Goal: Information Seeking & Learning: Learn about a topic

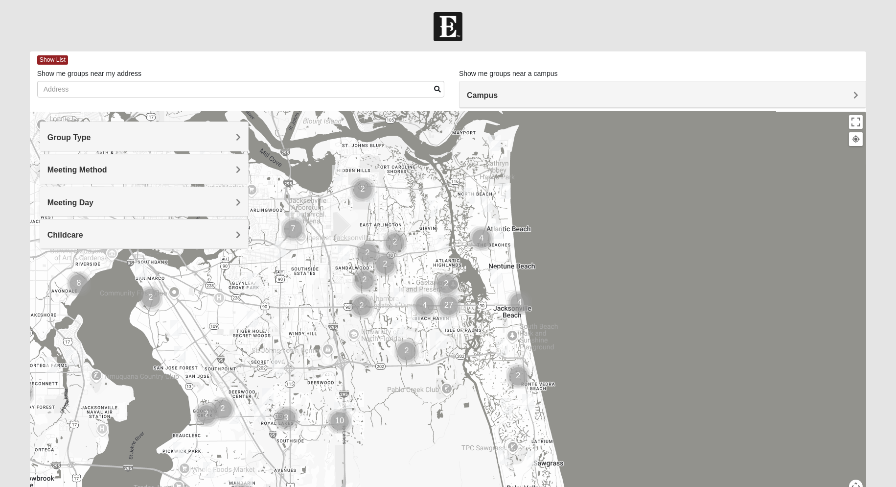
click at [134, 140] on h4 "Group Type" at bounding box center [143, 137] width 193 height 9
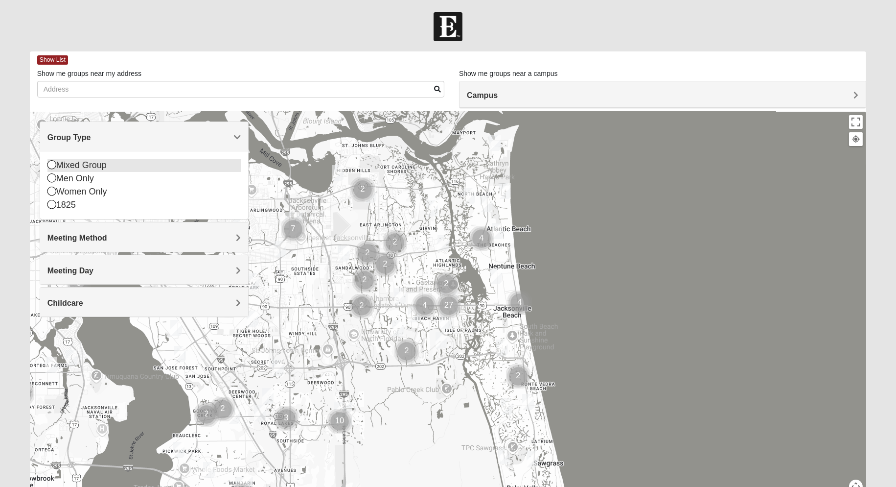
click at [52, 164] on icon at bounding box center [51, 164] width 9 height 9
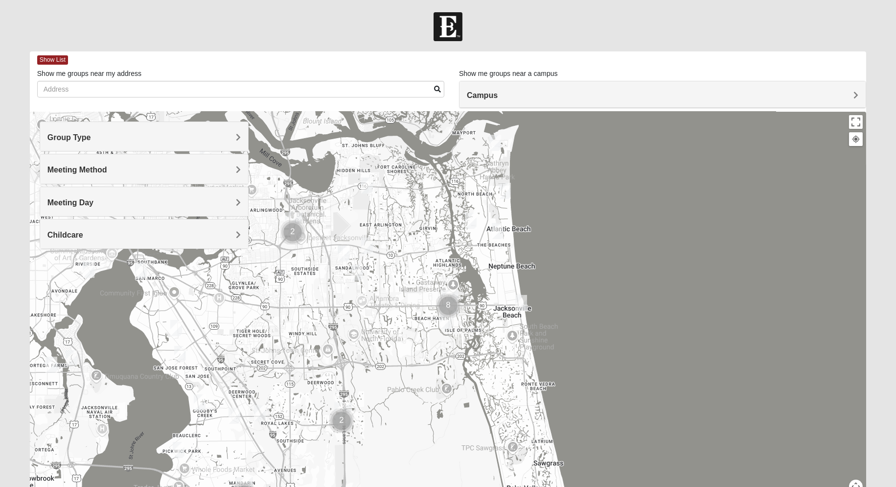
click at [176, 330] on img "Mixed Brown 32207" at bounding box center [176, 328] width 12 height 16
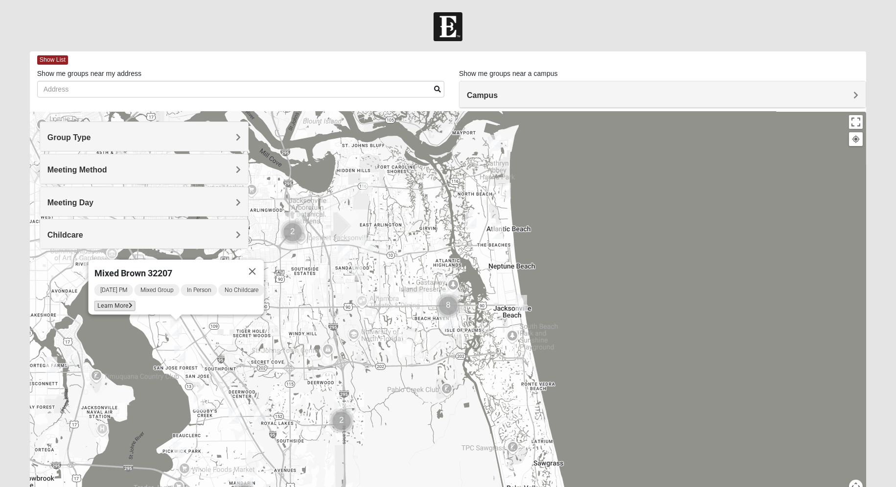
click at [128, 303] on icon at bounding box center [130, 306] width 4 height 6
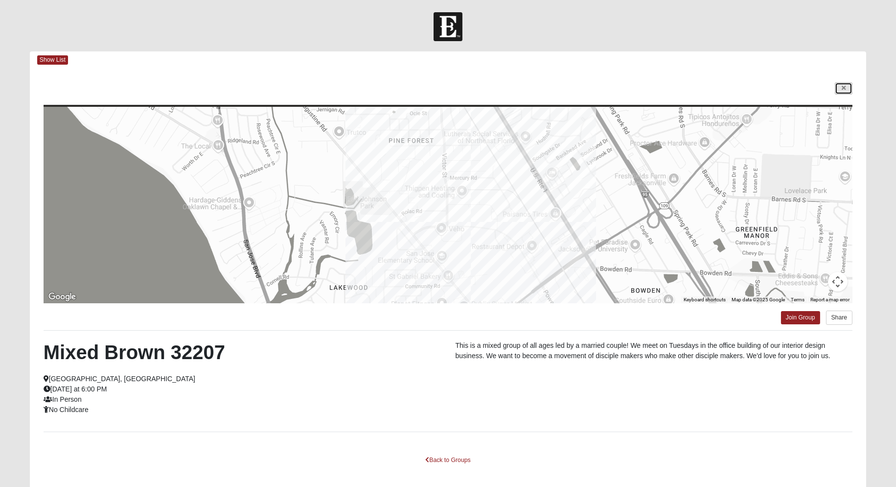
click at [848, 88] on link at bounding box center [844, 88] width 18 height 12
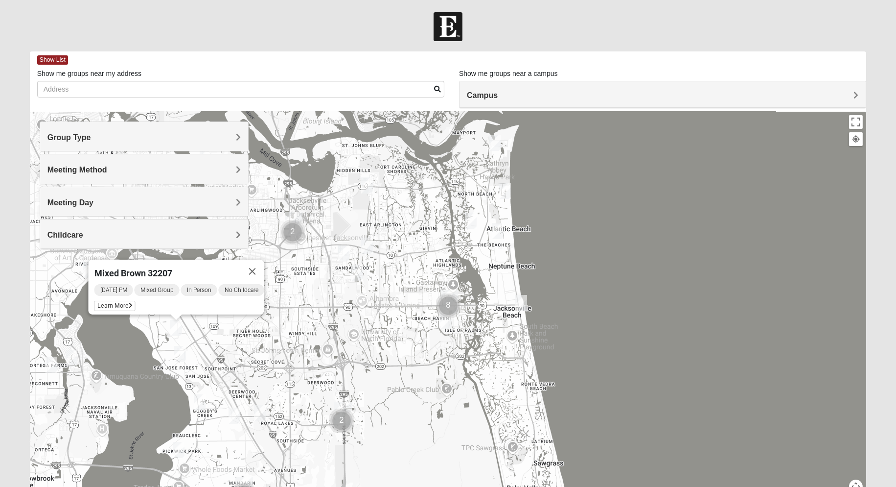
click at [179, 355] on img "Mixed Mann 32217" at bounding box center [180, 354] width 12 height 16
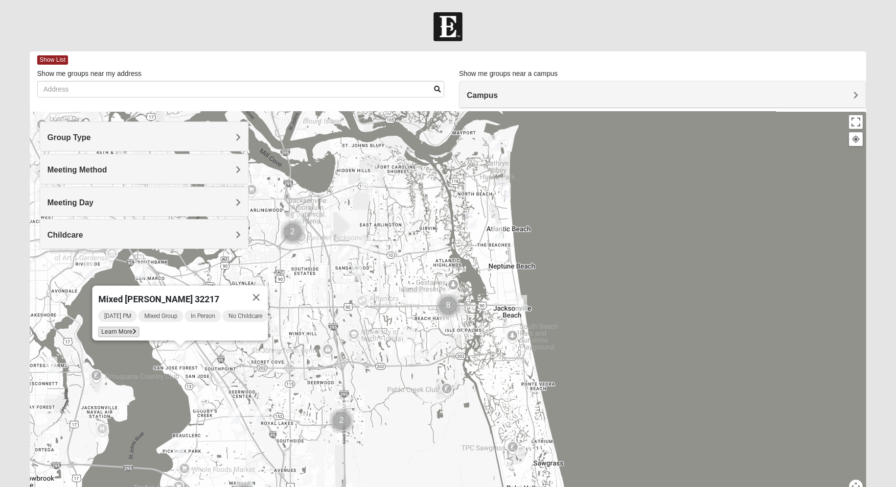
click at [120, 327] on span "Learn More" at bounding box center [118, 331] width 41 height 10
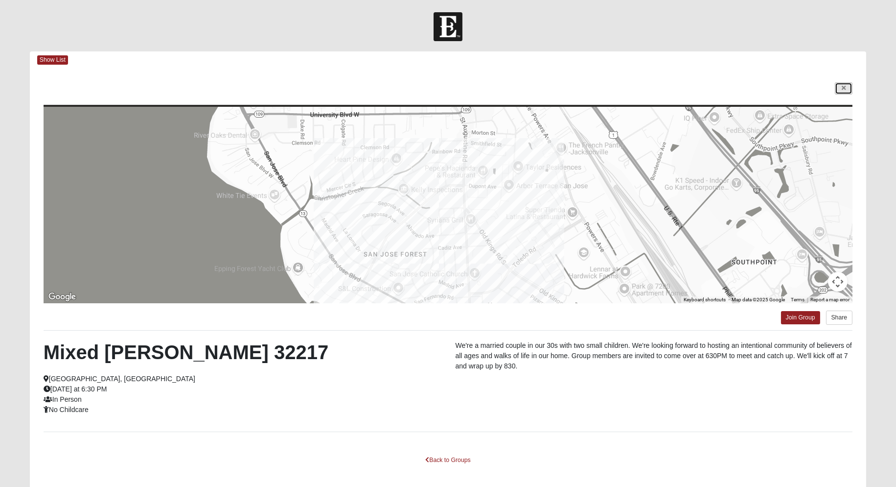
click at [842, 91] on link at bounding box center [844, 88] width 18 height 12
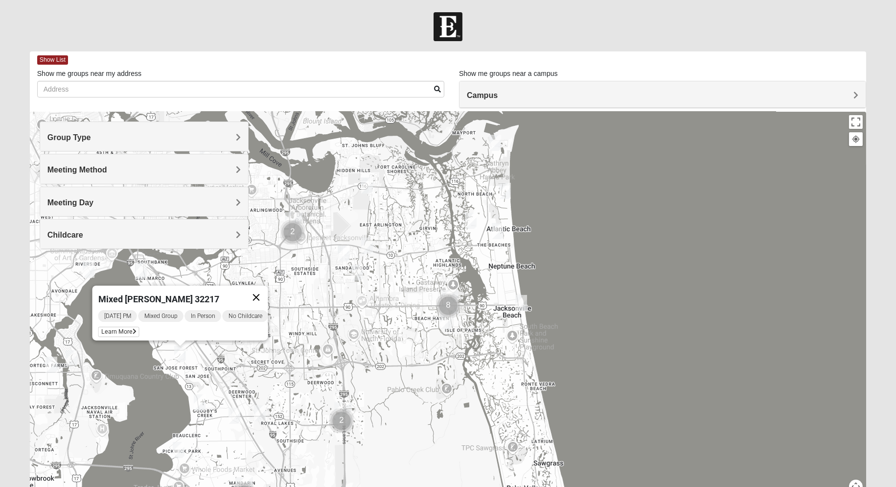
click at [263, 290] on button "Close" at bounding box center [255, 296] width 23 height 23
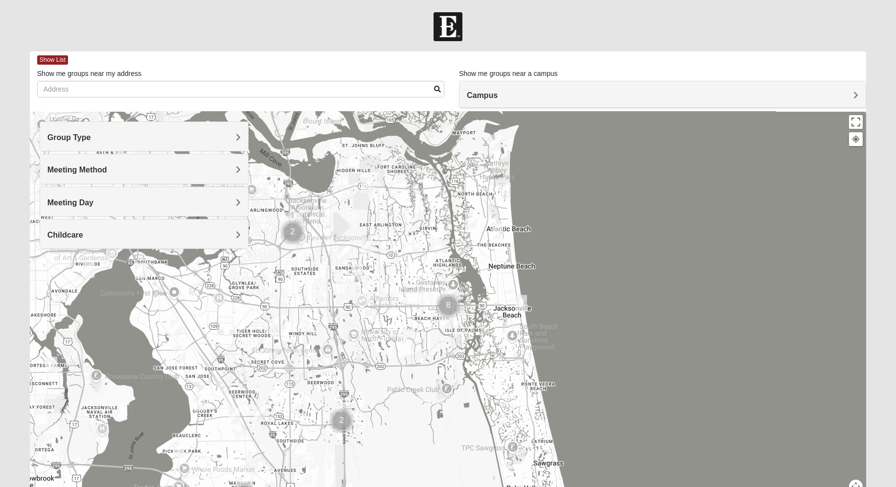
click at [344, 254] on img "Mixed Cossio/Maines 32246" at bounding box center [344, 253] width 12 height 16
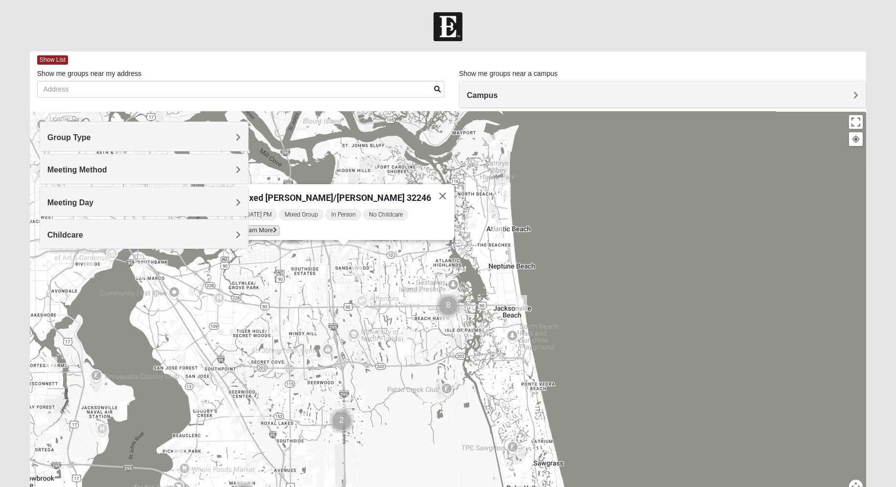
click at [269, 228] on span "Learn More" at bounding box center [258, 230] width 41 height 10
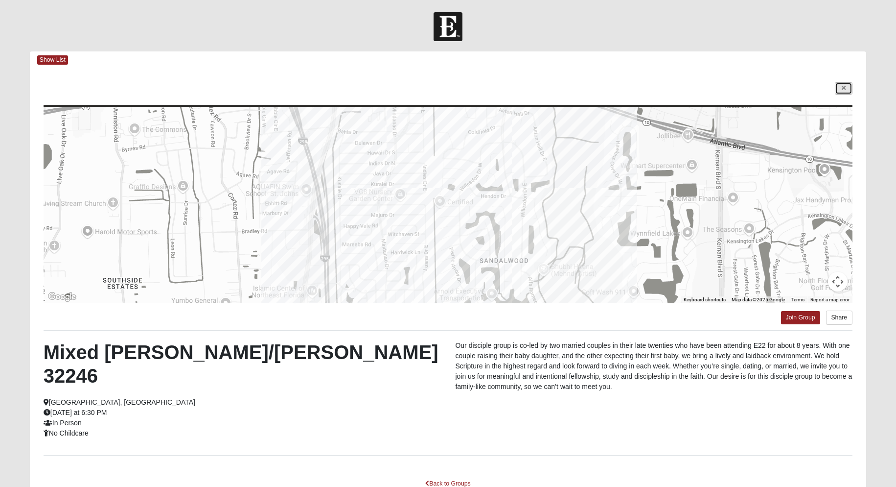
click at [844, 91] on icon at bounding box center [844, 88] width 4 height 6
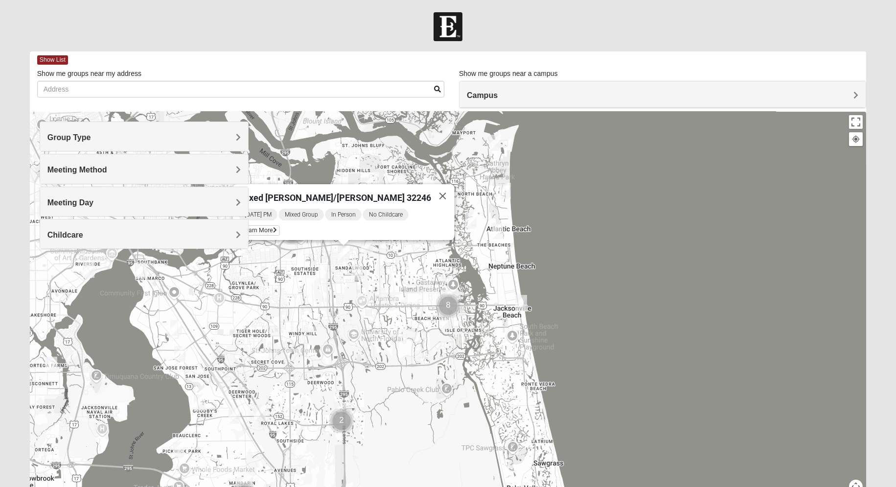
click at [475, 354] on div "Mixed [PERSON_NAME]/[PERSON_NAME] 32246 [DATE] PM Mixed Group In Person No Chil…" at bounding box center [448, 308] width 837 height 392
click at [431, 188] on button "Close" at bounding box center [442, 195] width 23 height 23
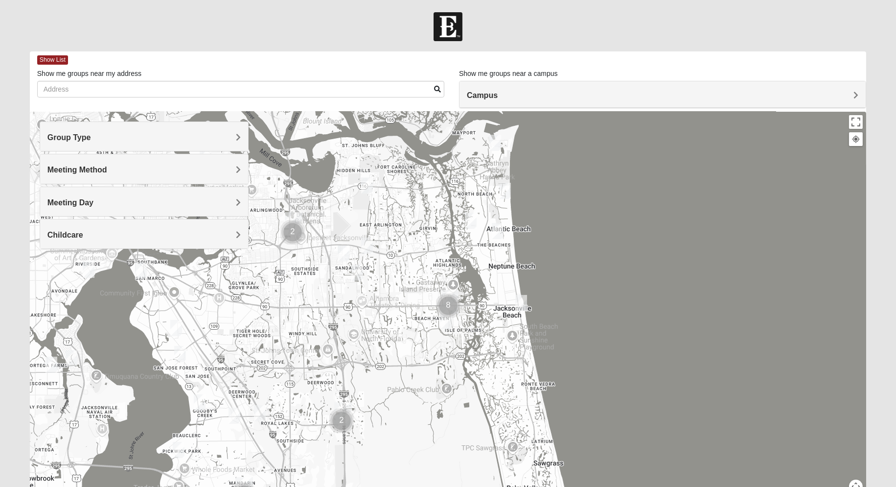
click at [342, 257] on img "Mixed Cossio/Maines 32246" at bounding box center [344, 253] width 12 height 16
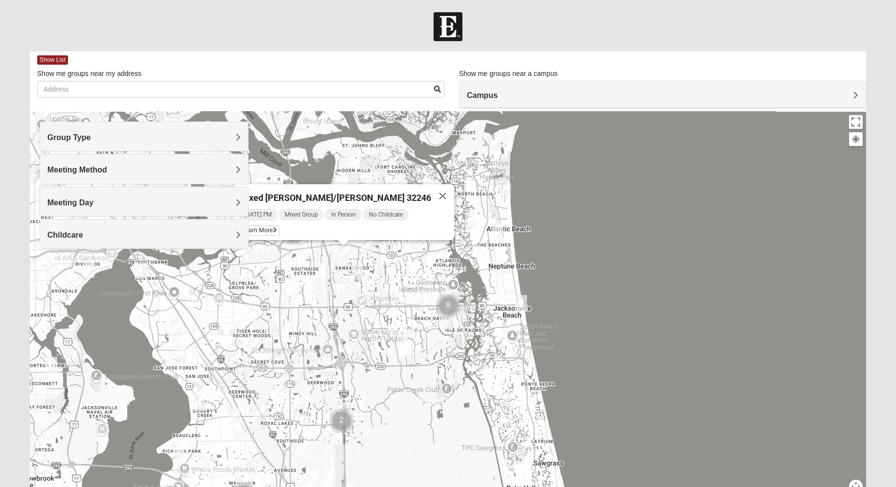
click at [360, 273] on img "Mixed Davis 32246" at bounding box center [357, 272] width 12 height 16
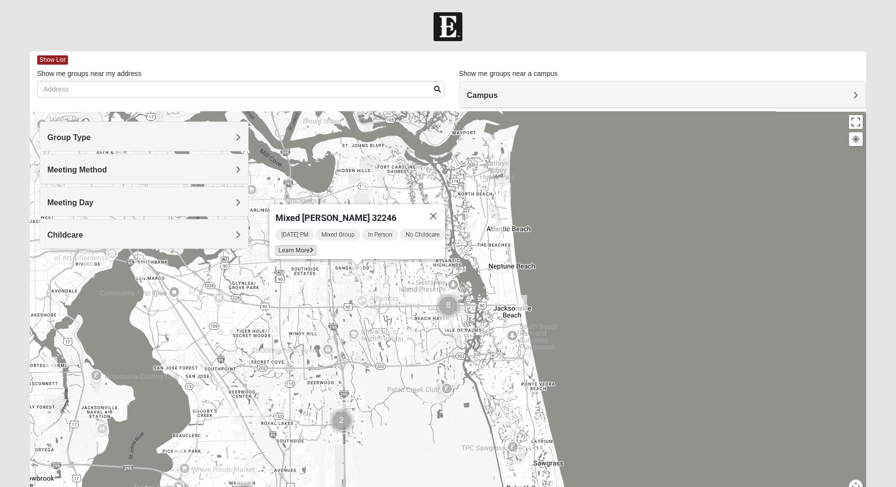
click at [287, 245] on span "Learn More" at bounding box center [295, 250] width 41 height 10
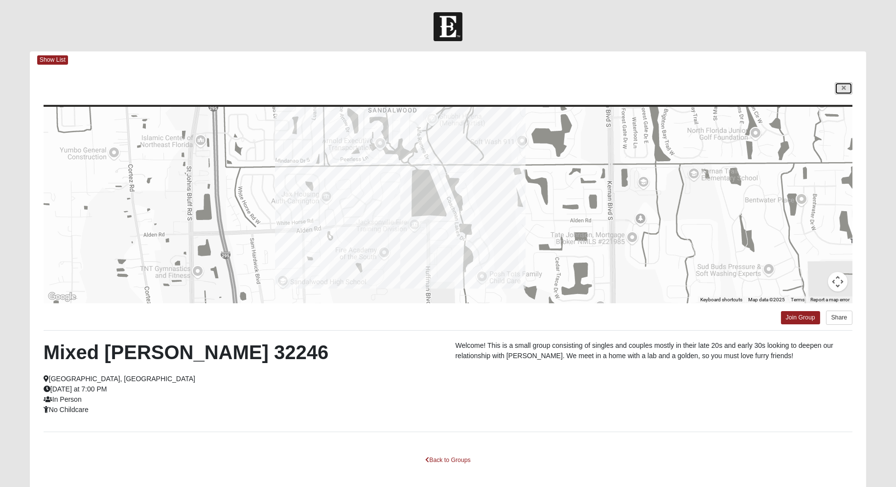
click at [850, 85] on link at bounding box center [844, 88] width 18 height 12
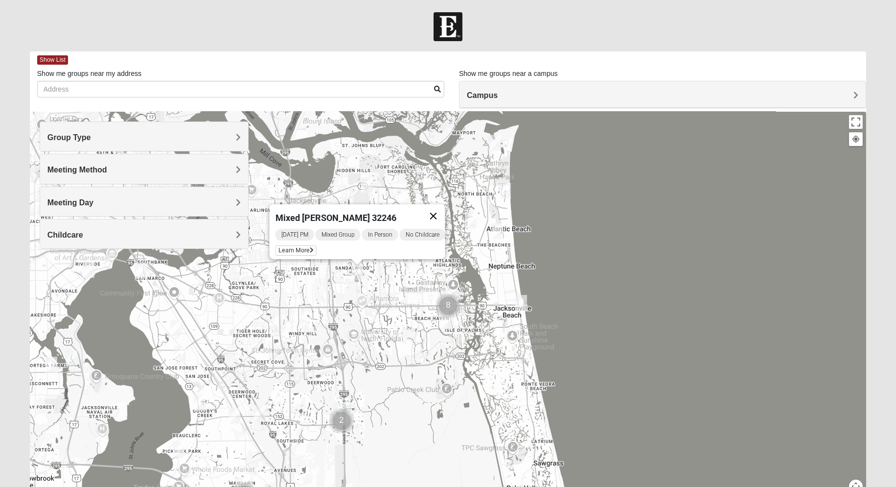
click at [439, 210] on button "Close" at bounding box center [432, 215] width 23 height 23
click at [369, 248] on img "Mixed Bell-Higgins 32246" at bounding box center [367, 245] width 12 height 16
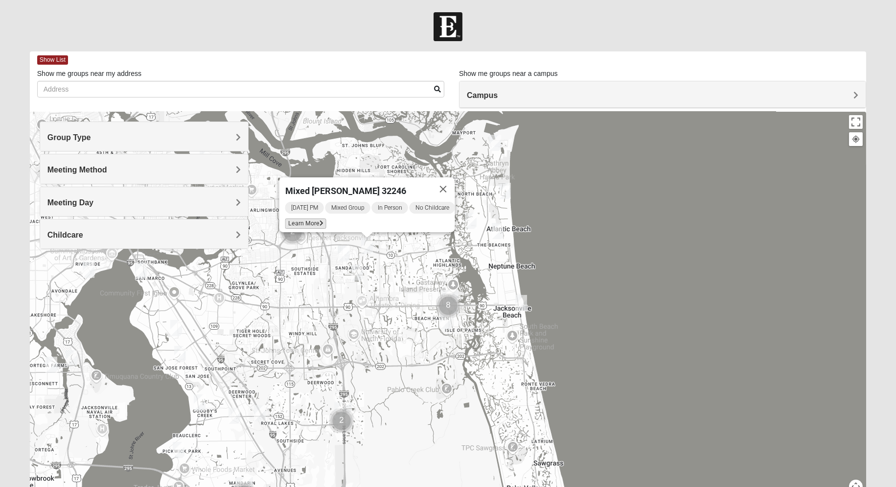
click at [306, 220] on span "Learn More" at bounding box center [305, 223] width 41 height 10
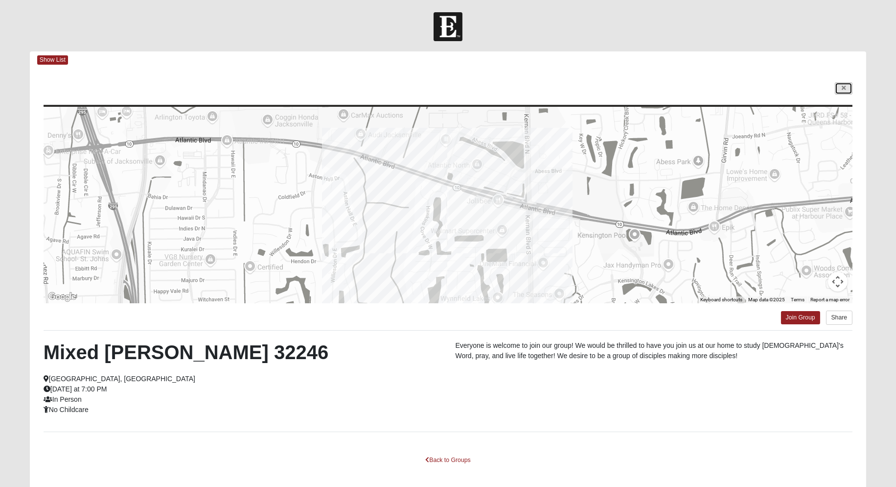
click at [846, 83] on link at bounding box center [844, 88] width 18 height 12
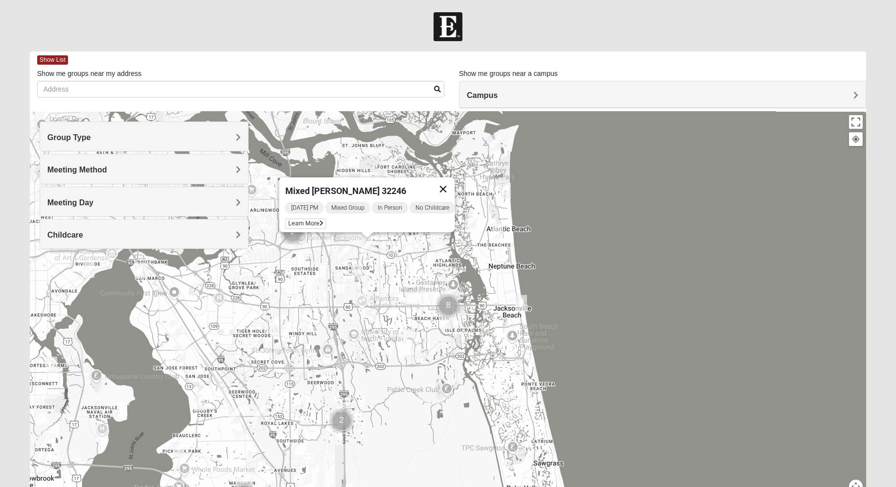
click at [445, 182] on button "Close" at bounding box center [442, 188] width 23 height 23
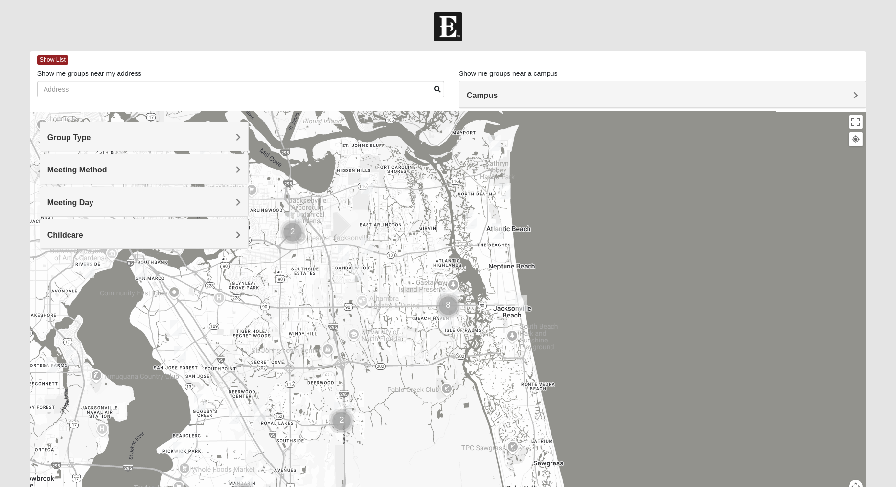
click at [264, 413] on img "Mixed Silva 32256" at bounding box center [260, 413] width 12 height 16
click at [199, 386] on span "Learn More" at bounding box center [198, 391] width 41 height 10
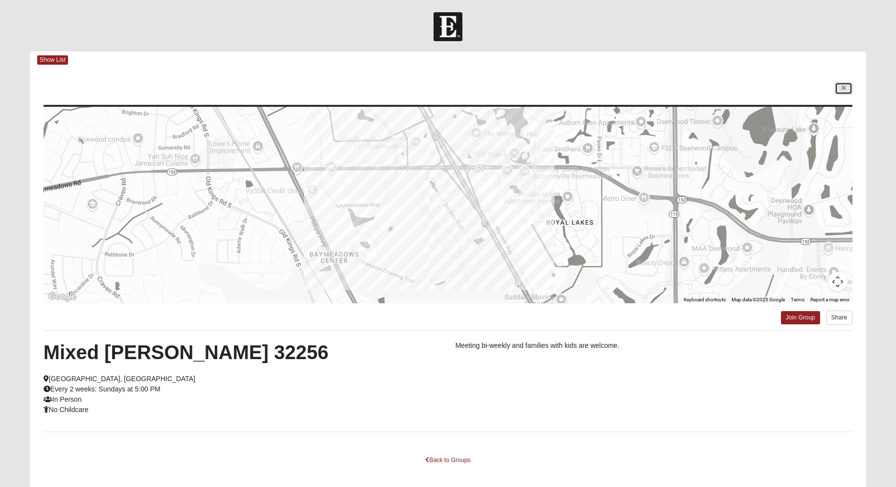
click at [848, 89] on link at bounding box center [844, 88] width 18 height 12
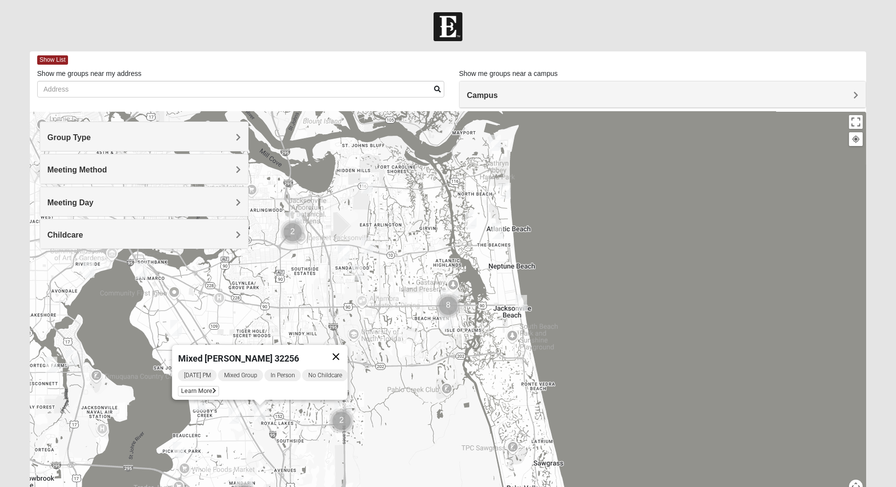
click at [338, 348] on button "Close" at bounding box center [335, 356] width 23 height 23
click at [236, 419] on img "Mixed Mincheva 32257" at bounding box center [235, 415] width 12 height 16
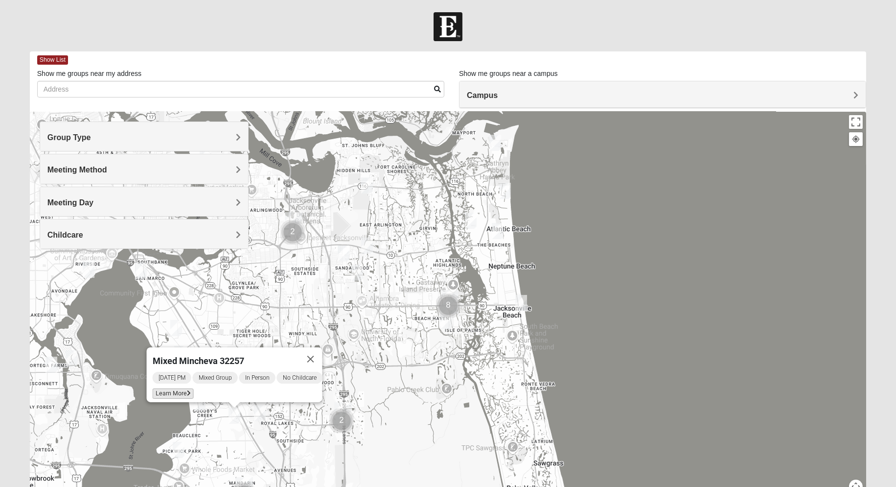
click at [161, 389] on span "Learn More" at bounding box center [172, 393] width 41 height 10
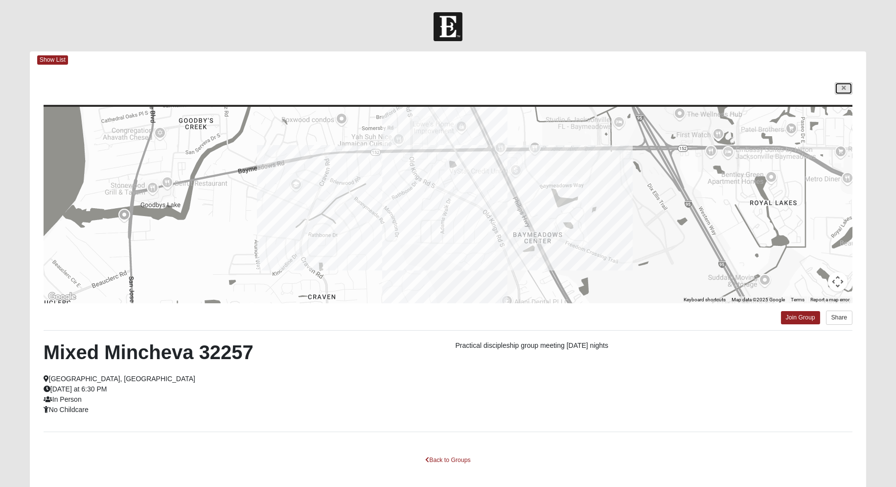
click at [846, 92] on link at bounding box center [844, 88] width 18 height 12
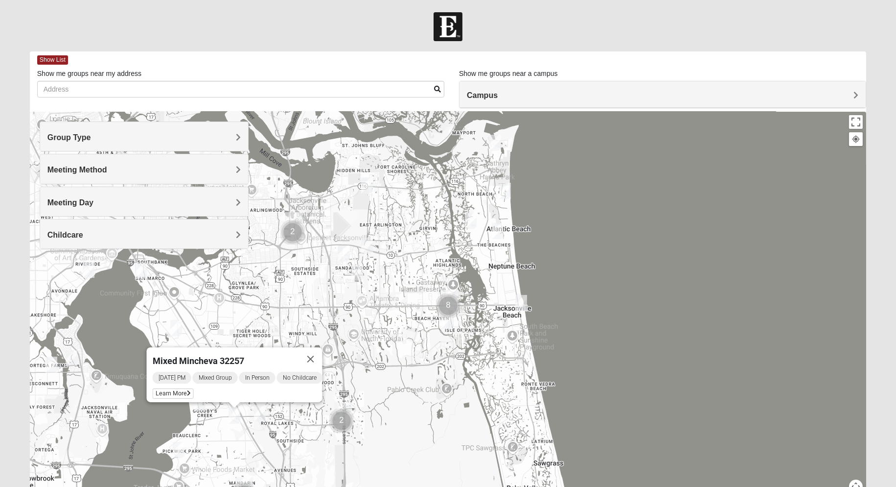
click at [365, 185] on img "Mixed Vilagi 32225" at bounding box center [367, 185] width 12 height 16
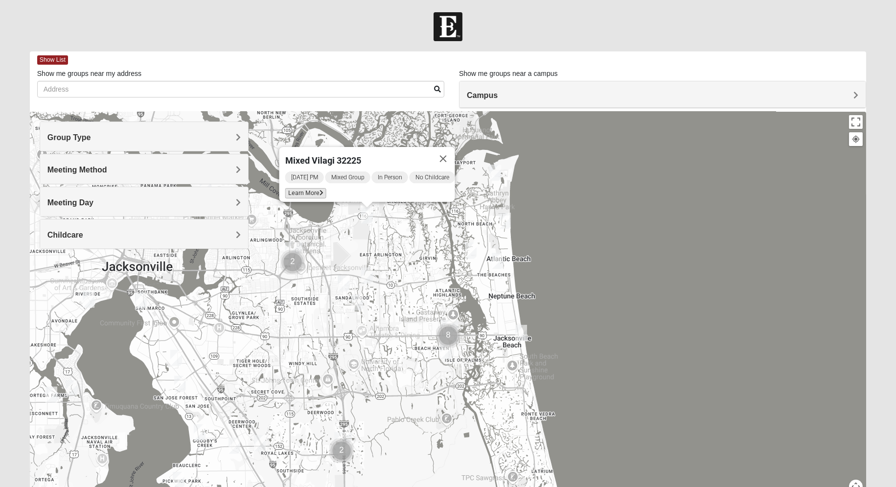
click at [300, 188] on span "Learn More" at bounding box center [305, 193] width 41 height 10
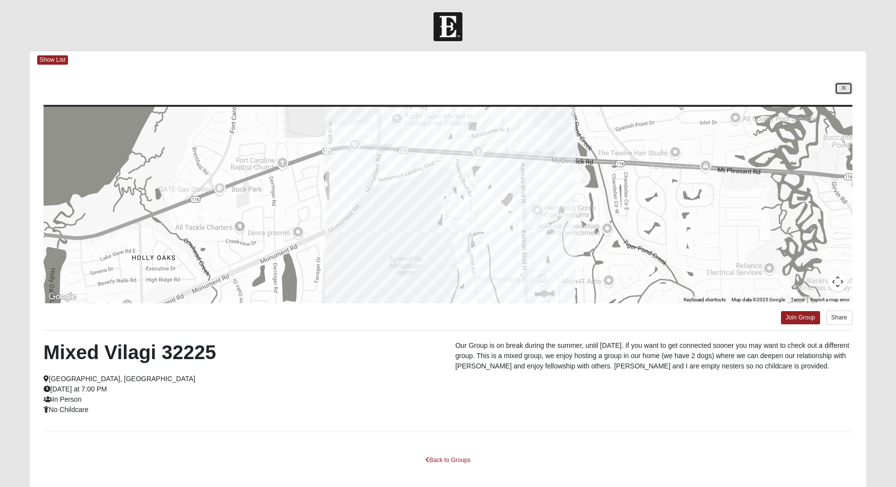
click at [842, 85] on icon at bounding box center [844, 88] width 4 height 6
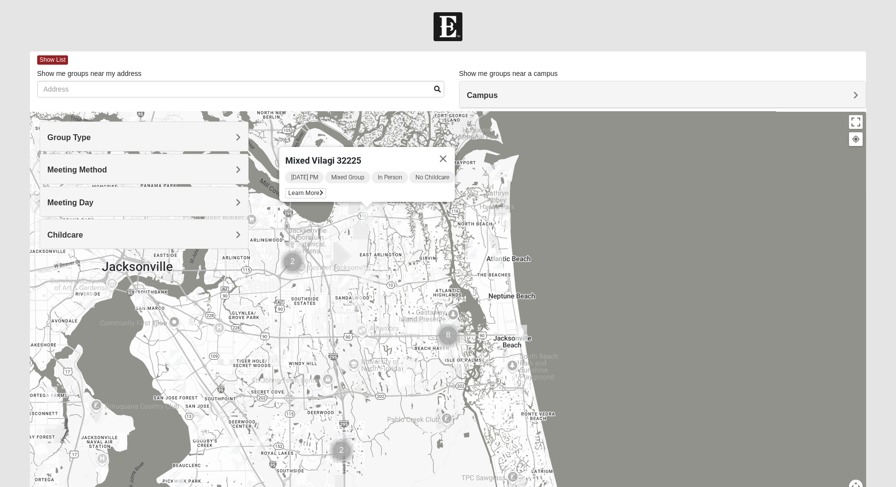
click at [142, 209] on div "Meeting Day" at bounding box center [144, 201] width 208 height 29
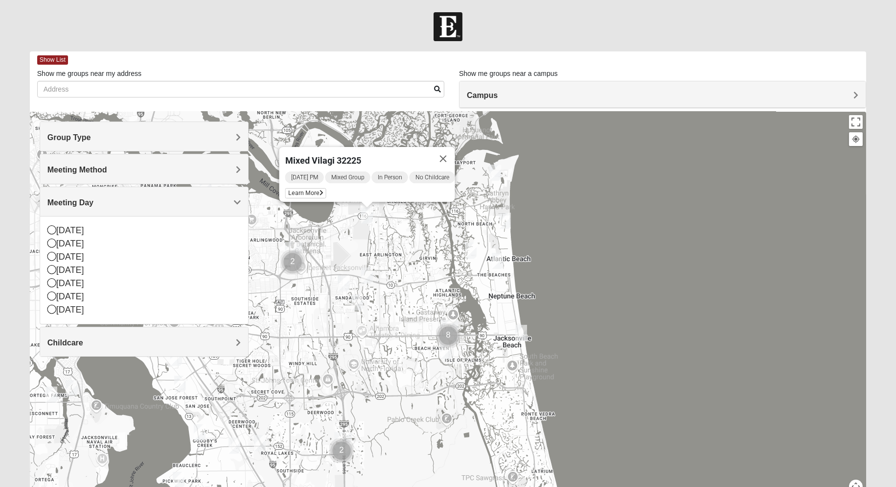
click at [140, 171] on h4 "Meeting Method" at bounding box center [143, 169] width 193 height 9
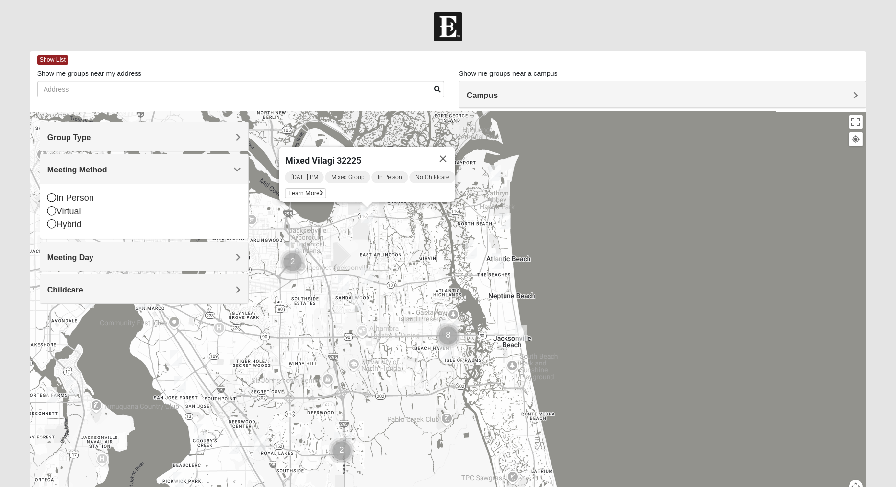
click at [470, 128] on div "Mixed Vilagi 32225 [DATE] PM Mixed Group In Person No Childcare Learn More" at bounding box center [448, 308] width 837 height 392
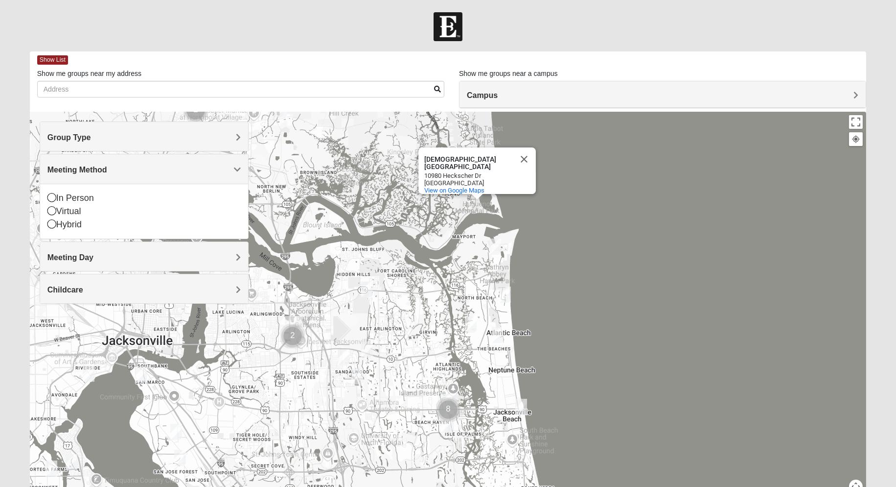
click at [473, 327] on img "Mixed Simmons 32233" at bounding box center [471, 324] width 12 height 16
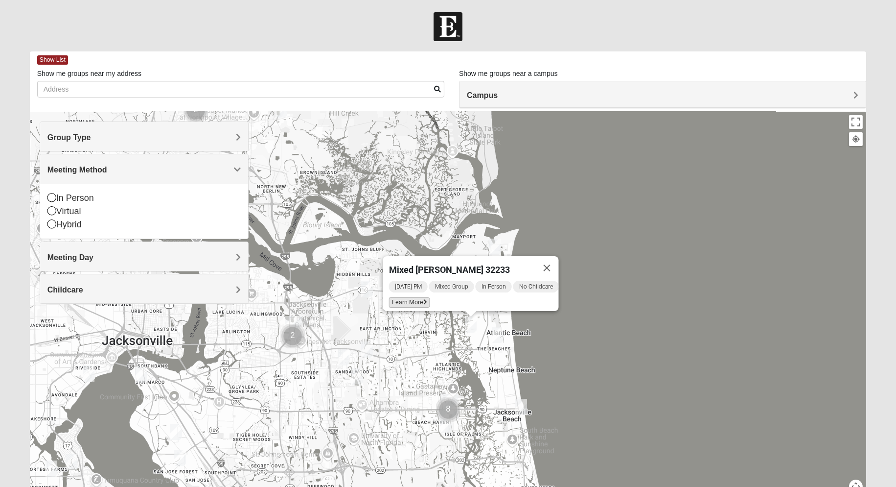
click at [407, 300] on span "Learn More" at bounding box center [409, 302] width 41 height 10
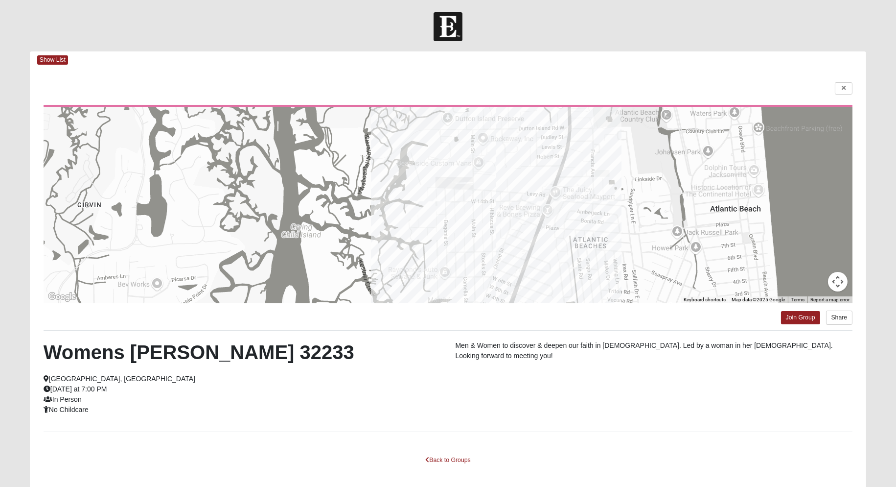
click at [848, 95] on div "← Move left → Move right ↑ Move up ↓ Move down + Zoom in - Zoom out Home Jump l…" at bounding box center [448, 283] width 837 height 429
click at [846, 91] on link at bounding box center [844, 88] width 18 height 12
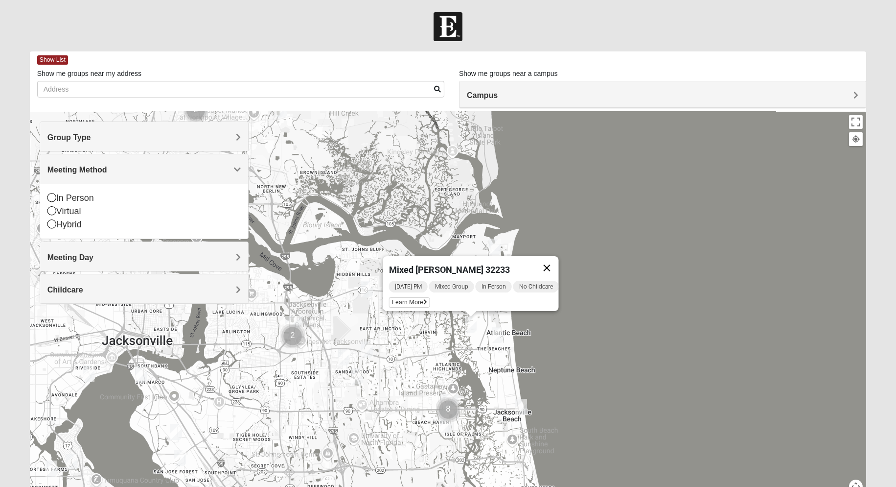
click at [551, 257] on button "Close" at bounding box center [546, 267] width 23 height 23
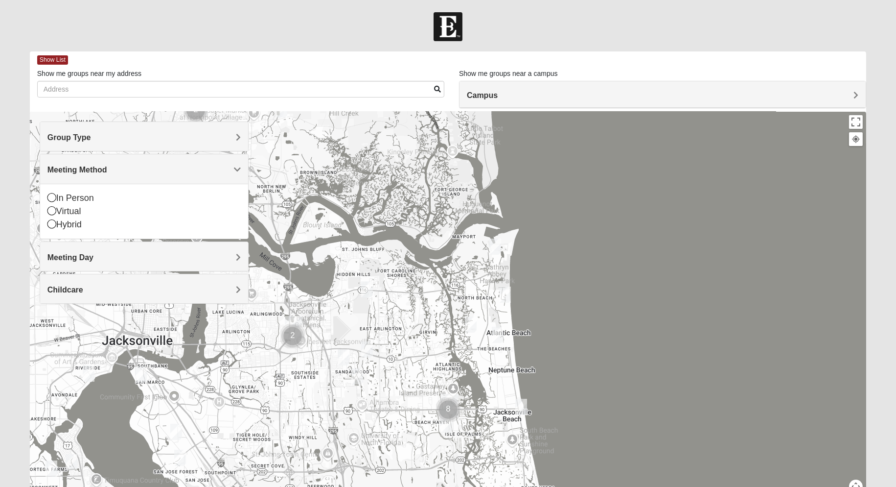
click at [446, 425] on img "Mixed Irish 32224" at bounding box center [447, 425] width 12 height 16
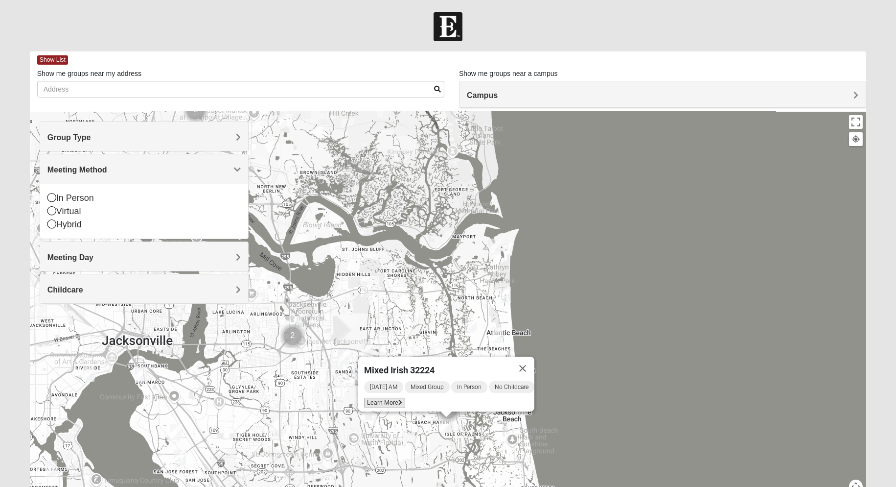
click at [382, 397] on span "Learn More" at bounding box center [384, 402] width 41 height 10
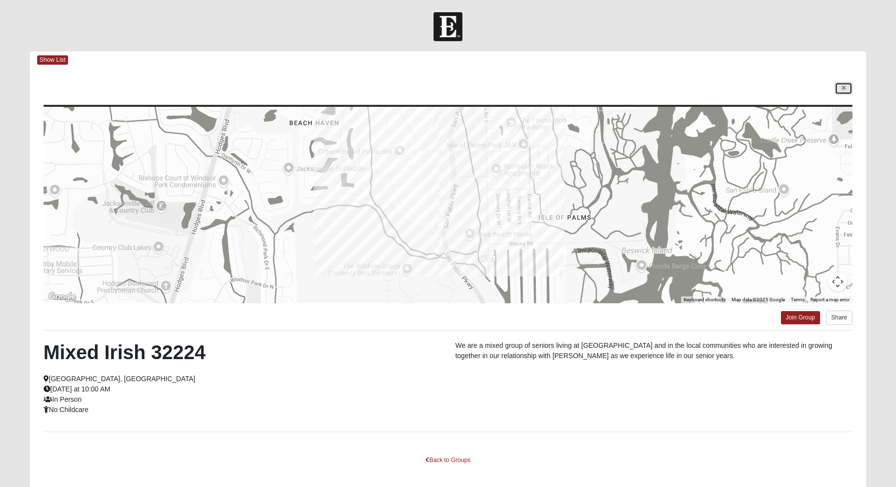
click at [841, 87] on link at bounding box center [844, 88] width 18 height 12
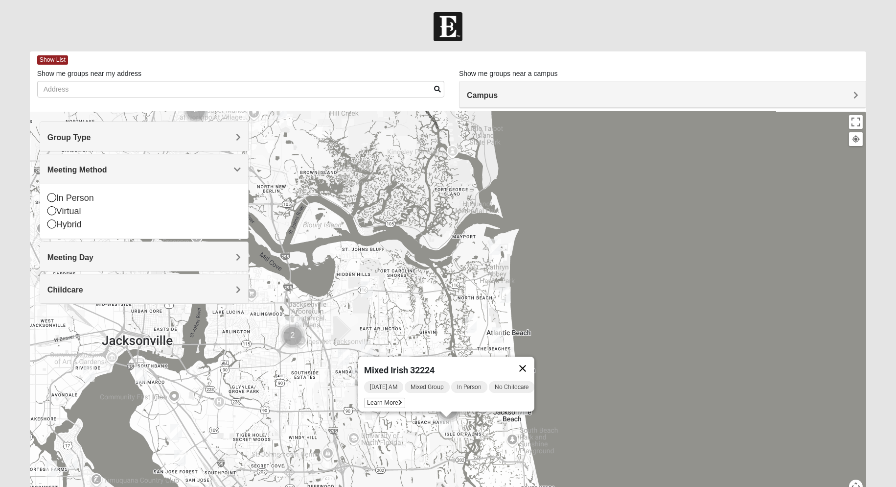
click at [528, 359] on button "Close" at bounding box center [522, 367] width 23 height 23
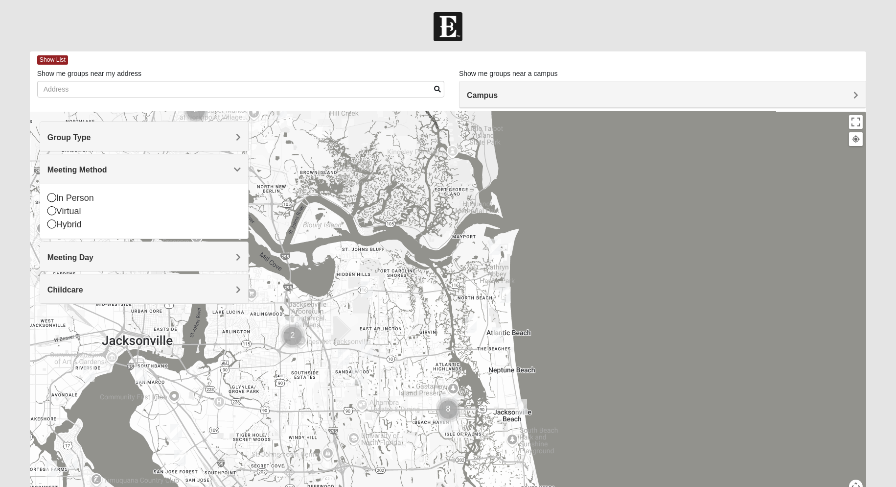
click at [468, 323] on img "Mixed Simmons 32233" at bounding box center [471, 324] width 12 height 16
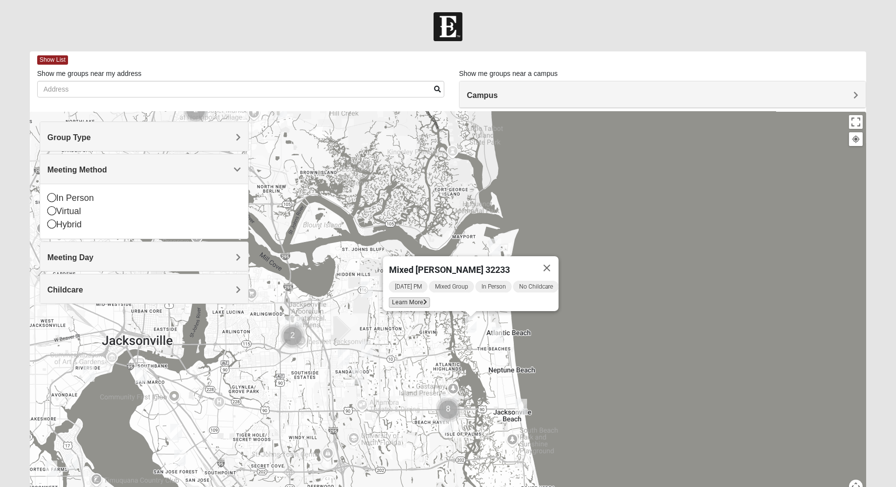
click at [414, 297] on span "Learn More" at bounding box center [409, 302] width 41 height 10
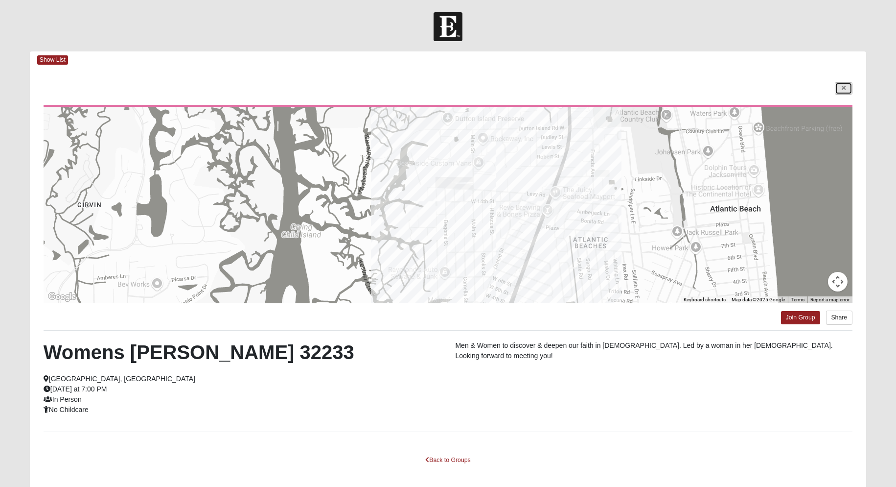
click at [845, 87] on icon at bounding box center [844, 88] width 4 height 6
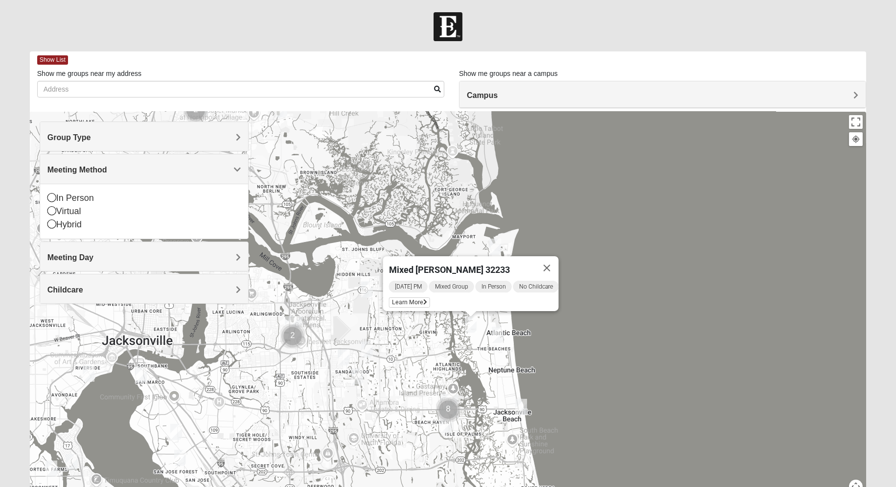
click at [518, 406] on img "Mixed Watkins 32250" at bounding box center [521, 406] width 12 height 16
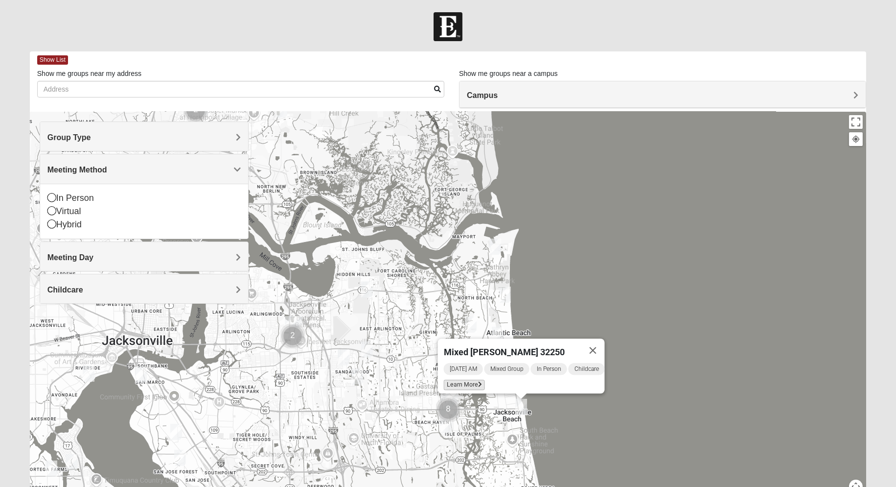
click at [462, 379] on span "Learn More" at bounding box center [463, 384] width 41 height 10
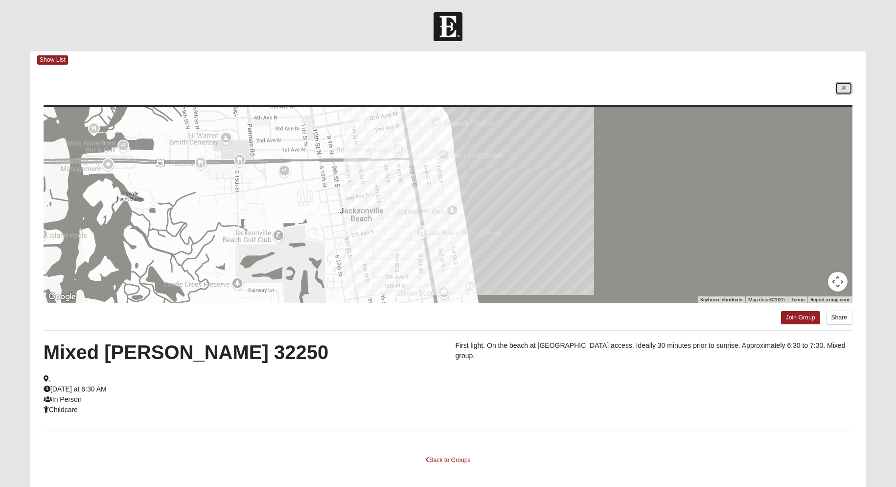
click at [848, 86] on link at bounding box center [844, 88] width 18 height 12
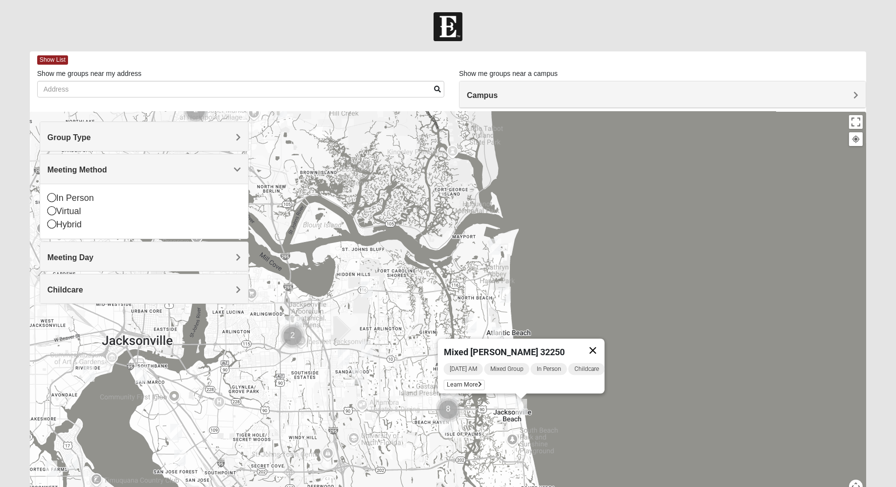
click at [600, 340] on button "Close" at bounding box center [592, 349] width 23 height 23
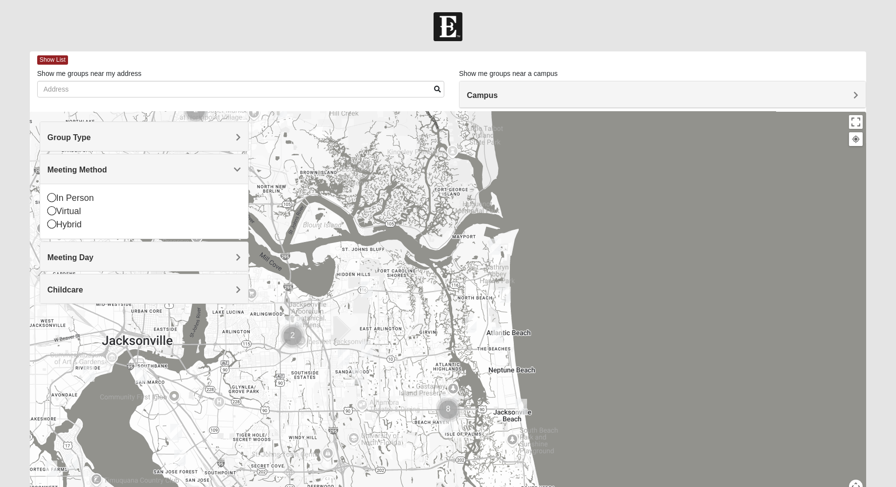
click at [500, 336] on img "Mixed Dennis 32233" at bounding box center [498, 334] width 12 height 16
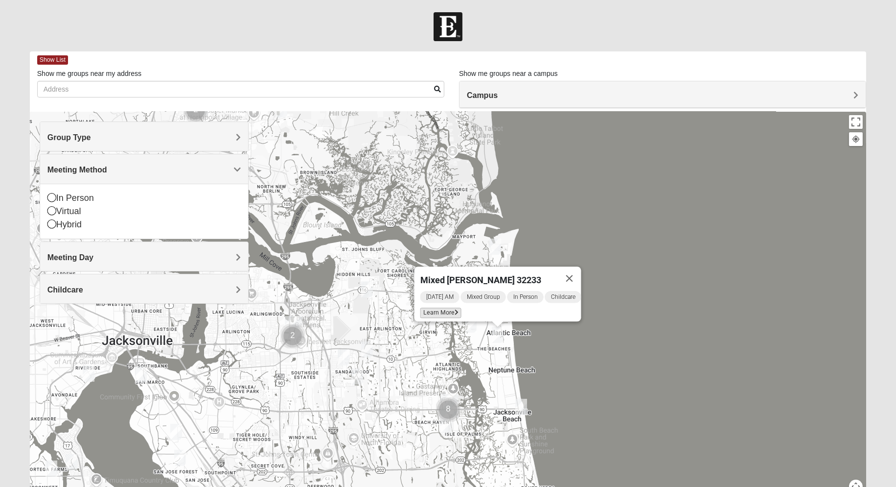
click at [435, 309] on span "Learn More" at bounding box center [440, 312] width 41 height 10
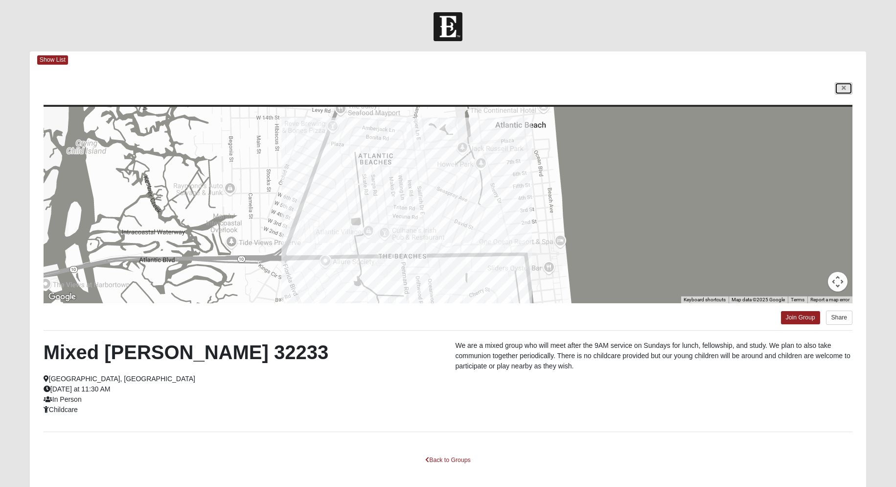
click at [842, 86] on icon at bounding box center [844, 88] width 4 height 6
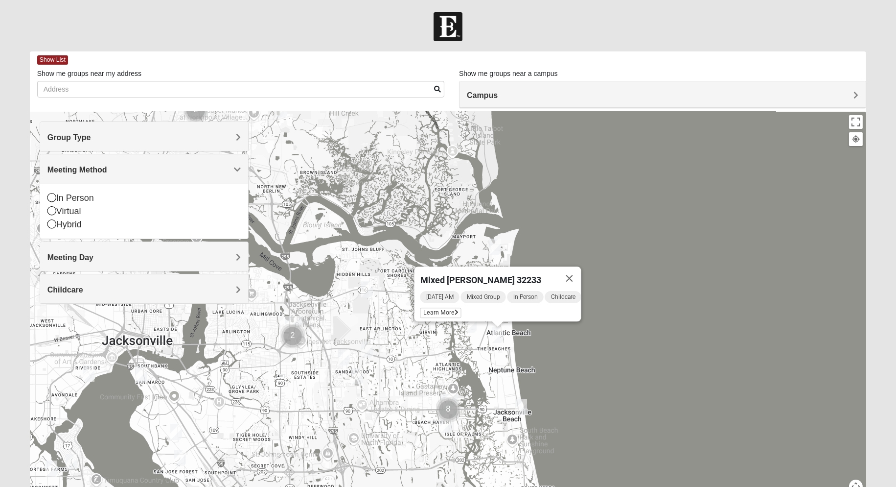
click at [589, 269] on div "Mixed [PERSON_NAME] 32233 [DATE] AM Mixed Group In Person Childcare Learn More" at bounding box center [448, 308] width 837 height 392
click at [575, 276] on button "Close" at bounding box center [569, 277] width 23 height 23
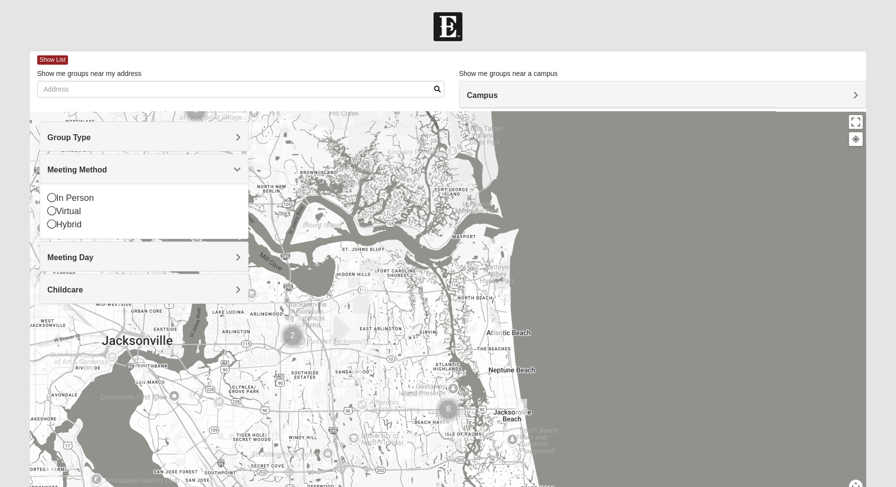
click at [504, 297] on img "Mixed Lammie 32233" at bounding box center [505, 294] width 12 height 16
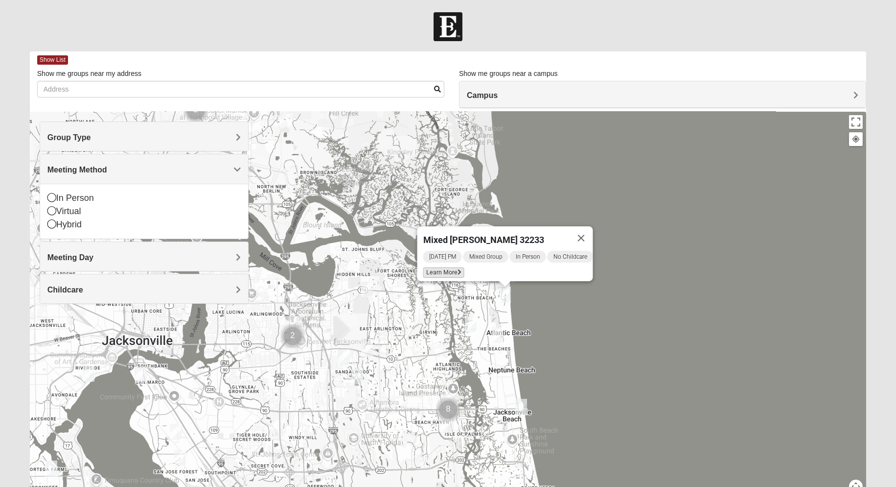
click at [440, 267] on span "Learn More" at bounding box center [443, 272] width 41 height 10
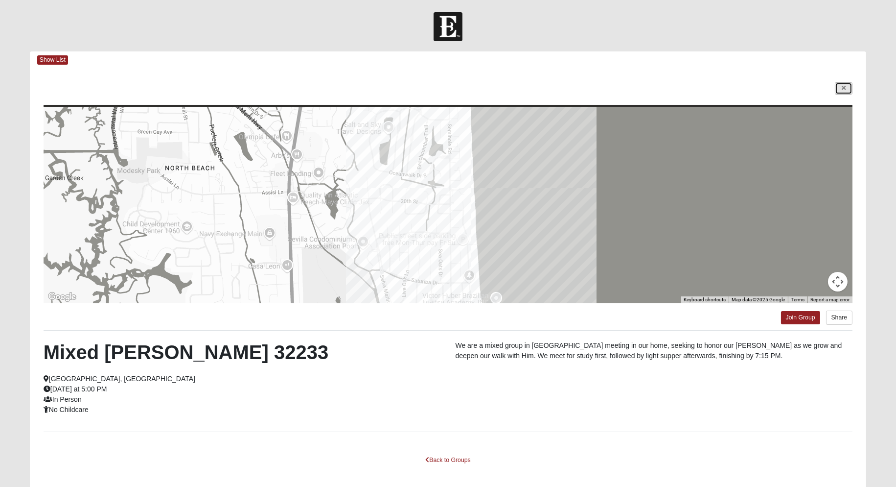
click at [841, 89] on link at bounding box center [844, 88] width 18 height 12
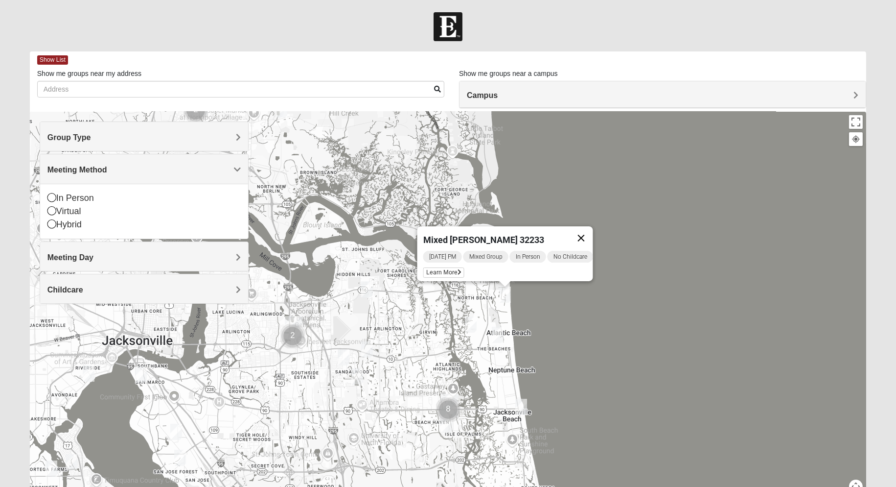
click at [587, 233] on button "Close" at bounding box center [580, 237] width 23 height 23
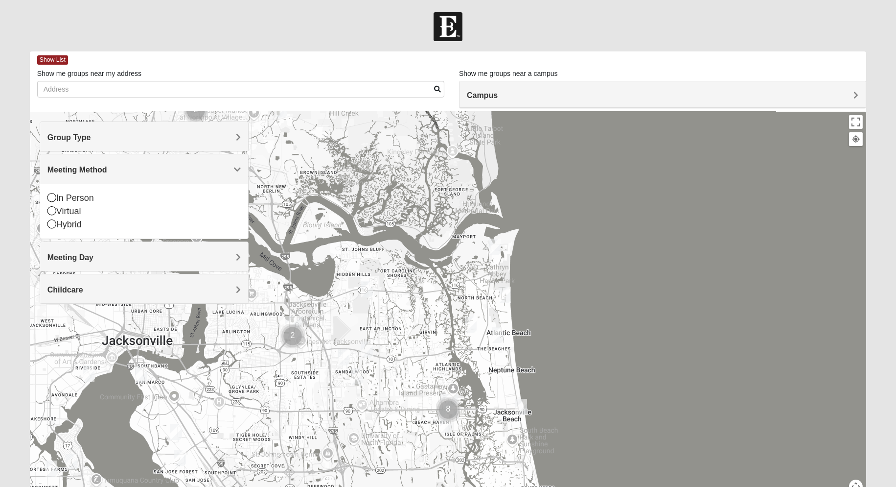
click at [372, 351] on img "Mixed Bell-Higgins 32246" at bounding box center [367, 349] width 12 height 16
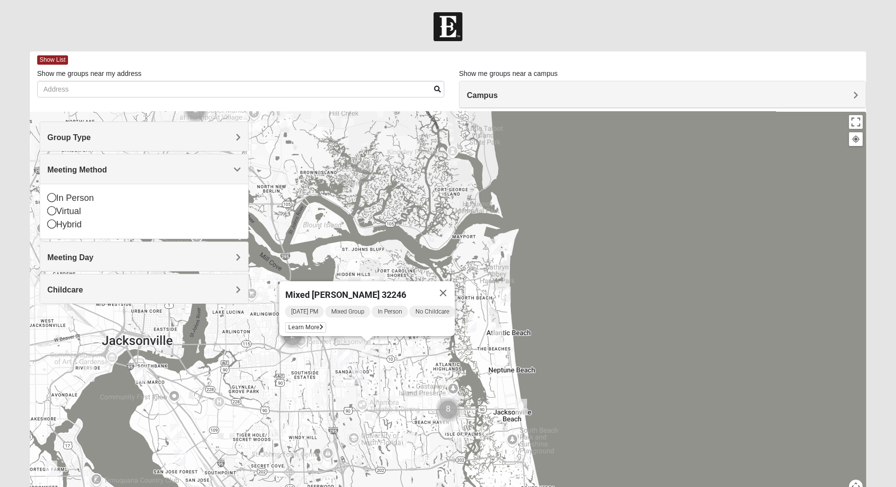
click at [339, 353] on img "Mixed Cossio/Maines 32246" at bounding box center [344, 357] width 12 height 16
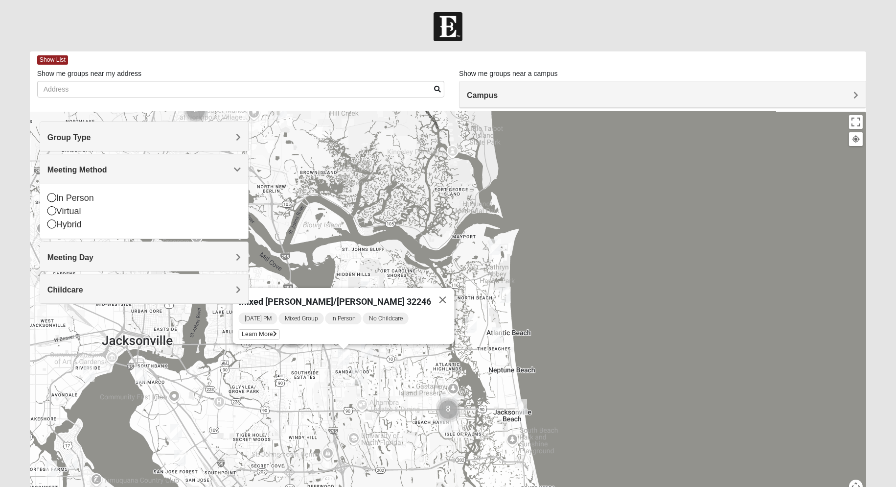
click at [359, 374] on img "Mixed Davis 32246" at bounding box center [357, 376] width 12 height 16
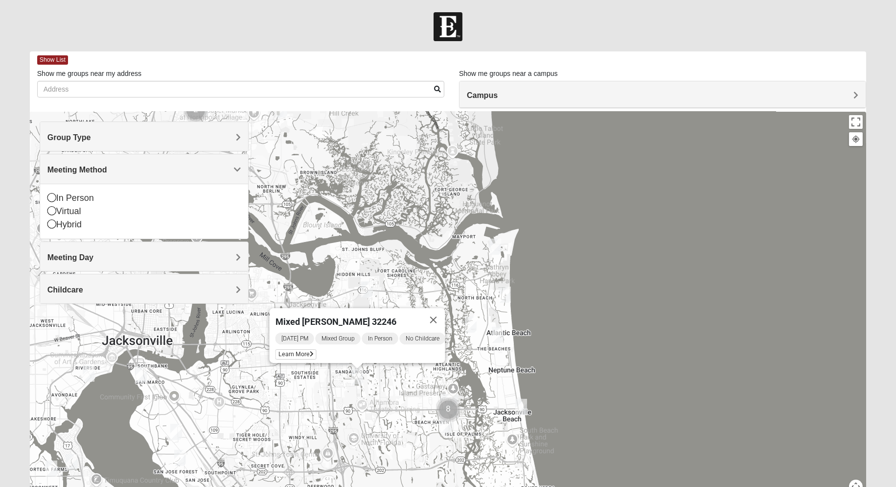
click at [234, 333] on div "Mixed [PERSON_NAME] 32246 [DATE] PM Mixed Group In Person No Childcare Learn Mo…" at bounding box center [448, 308] width 837 height 392
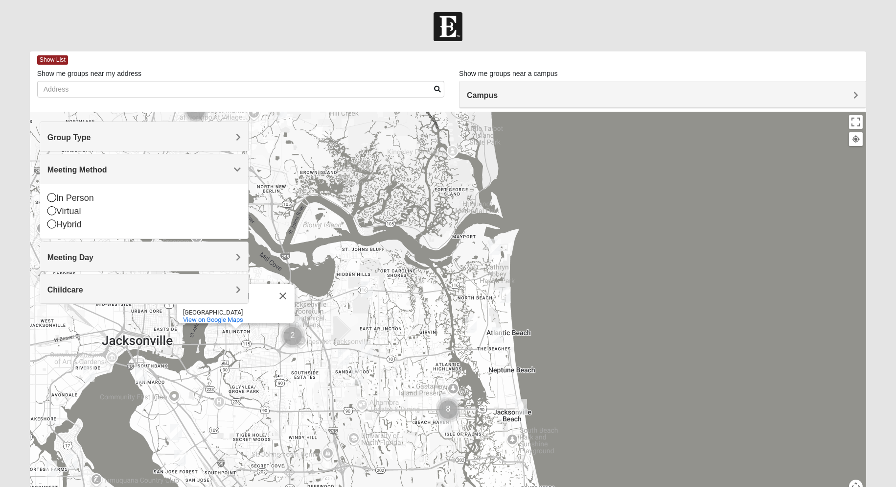
click at [142, 375] on img "Mixed Thompson 32207" at bounding box center [141, 374] width 12 height 16
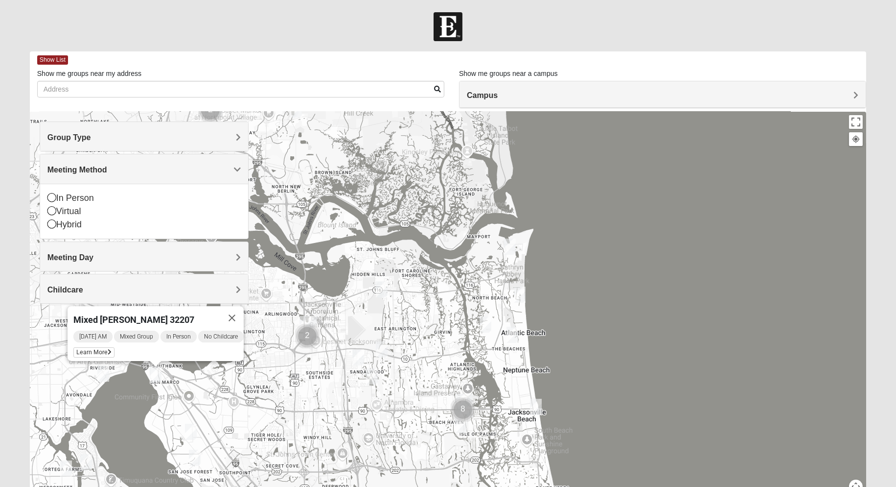
click at [193, 428] on img "Mixed Brown 32207" at bounding box center [191, 431] width 12 height 16
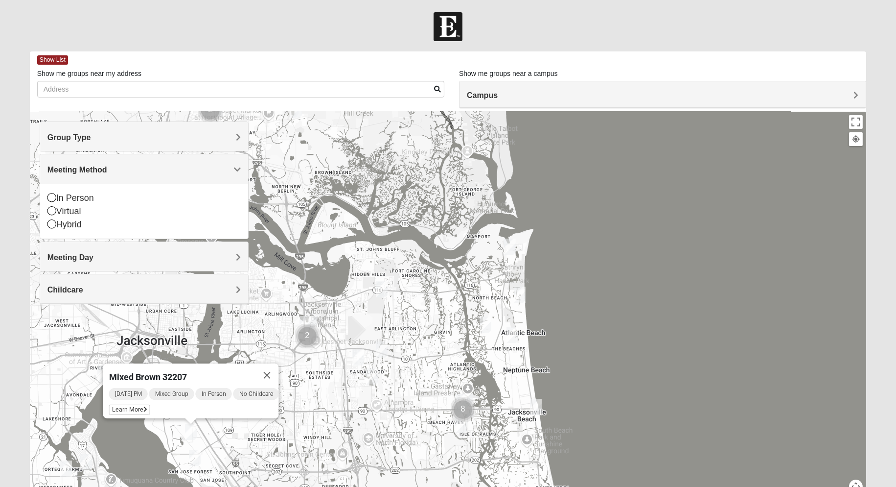
click at [195, 458] on img "Mixed Mann 32217" at bounding box center [195, 457] width 12 height 16
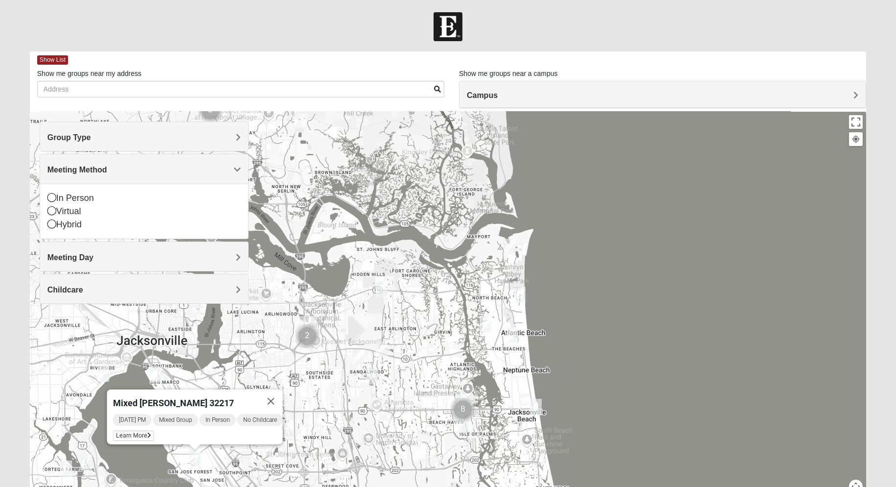
click at [347, 377] on div "Mixed [PERSON_NAME] 32217 [DATE] PM Mixed Group In Person No Childcare Learn Mo…" at bounding box center [448, 308] width 837 height 392
click at [338, 178] on div "Mixed [PERSON_NAME] 32217 [DATE] PM Mixed Group In Person No Childcare Learn Mo…" at bounding box center [448, 308] width 837 height 392
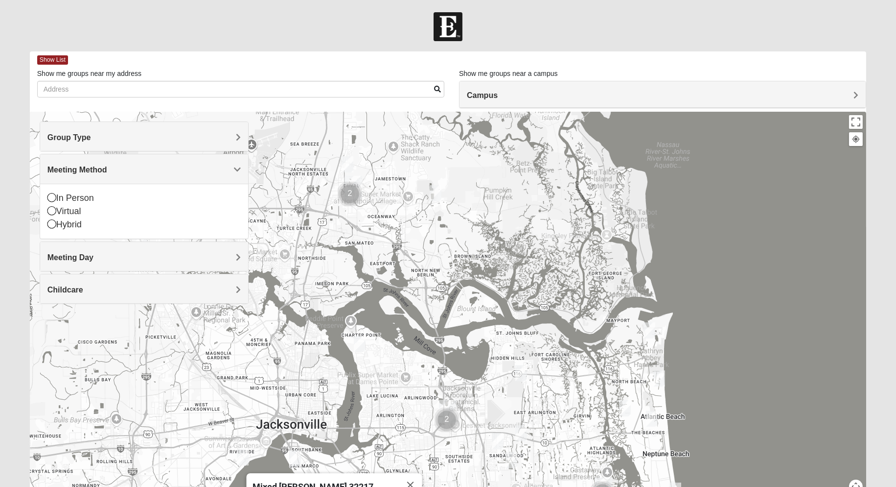
drag, startPoint x: 369, startPoint y: 213, endPoint x: 509, endPoint y: 299, distance: 164.3
click at [509, 299] on div "Mixed [PERSON_NAME] 32217 [DATE] PM Mixed Group In Person No Childcare Learn Mo…" at bounding box center [448, 308] width 837 height 392
click at [357, 346] on img "Mixed Walker 32277" at bounding box center [360, 343] width 12 height 16
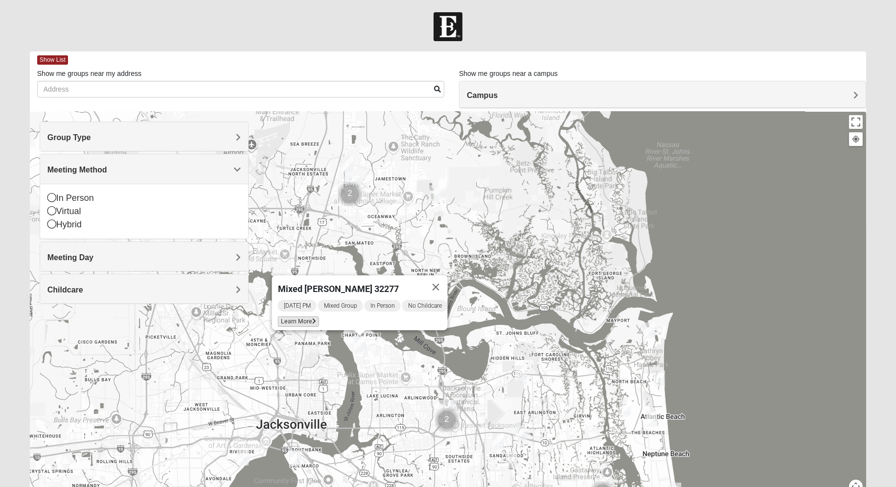
click at [294, 316] on span "Learn More" at bounding box center [298, 321] width 41 height 10
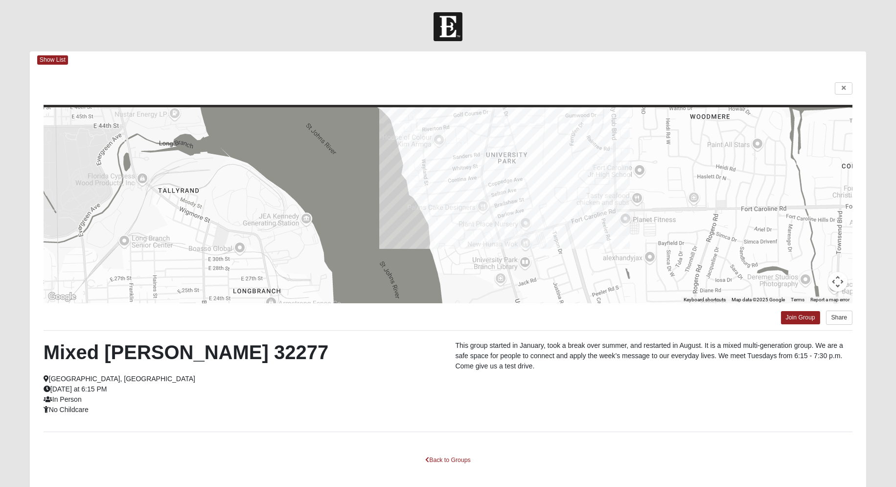
drag, startPoint x: 544, startPoint y: 233, endPoint x: 564, endPoint y: 137, distance: 97.9
click at [564, 137] on div at bounding box center [448, 205] width 809 height 196
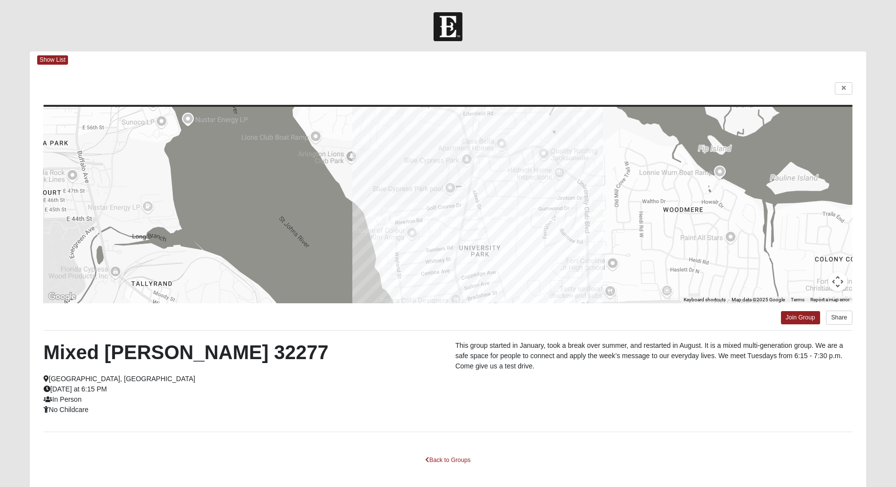
drag, startPoint x: 546, startPoint y: 212, endPoint x: 519, endPoint y: 307, distance: 99.2
click at [519, 307] on div "← Move left → Move right ↑ Move up ↓ Move down + Zoom in - Zoom out Home Jump l…" at bounding box center [448, 283] width 837 height 429
